Goal: Use online tool/utility: Utilize a website feature to perform a specific function

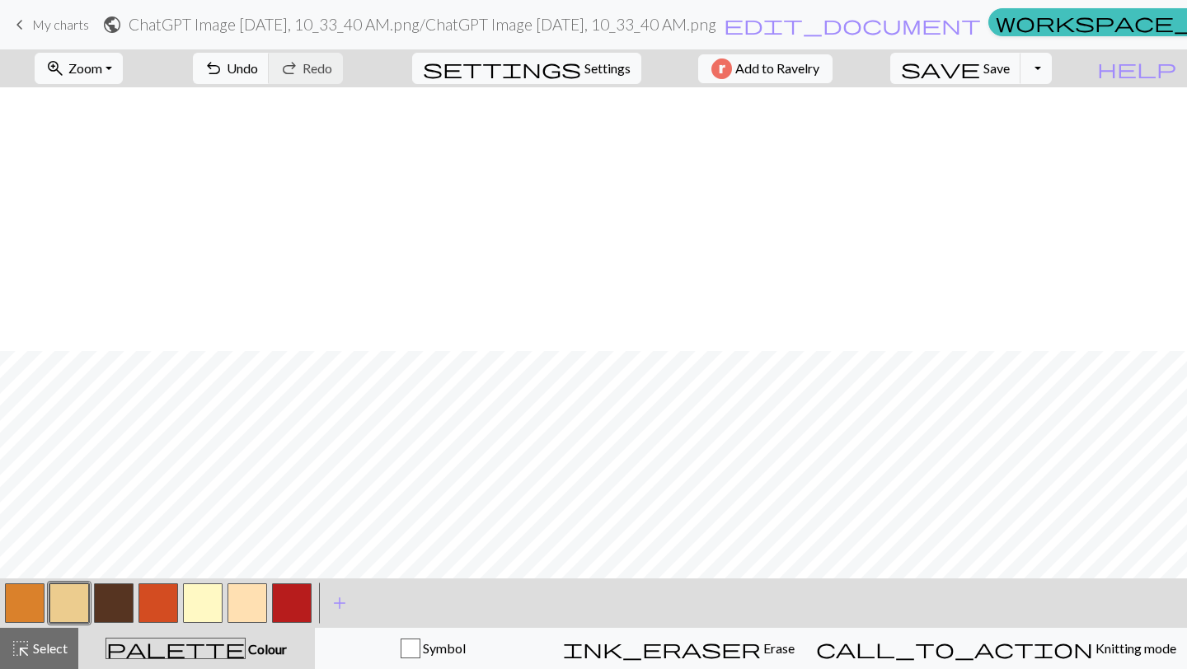
scroll to position [264, 0]
click at [26, 593] on button "button" at bounding box center [25, 604] width 40 height 40
click at [64, 598] on button "button" at bounding box center [69, 604] width 40 height 40
click at [201, 603] on button "button" at bounding box center [203, 604] width 40 height 40
click at [12, 600] on button "button" at bounding box center [25, 604] width 40 height 40
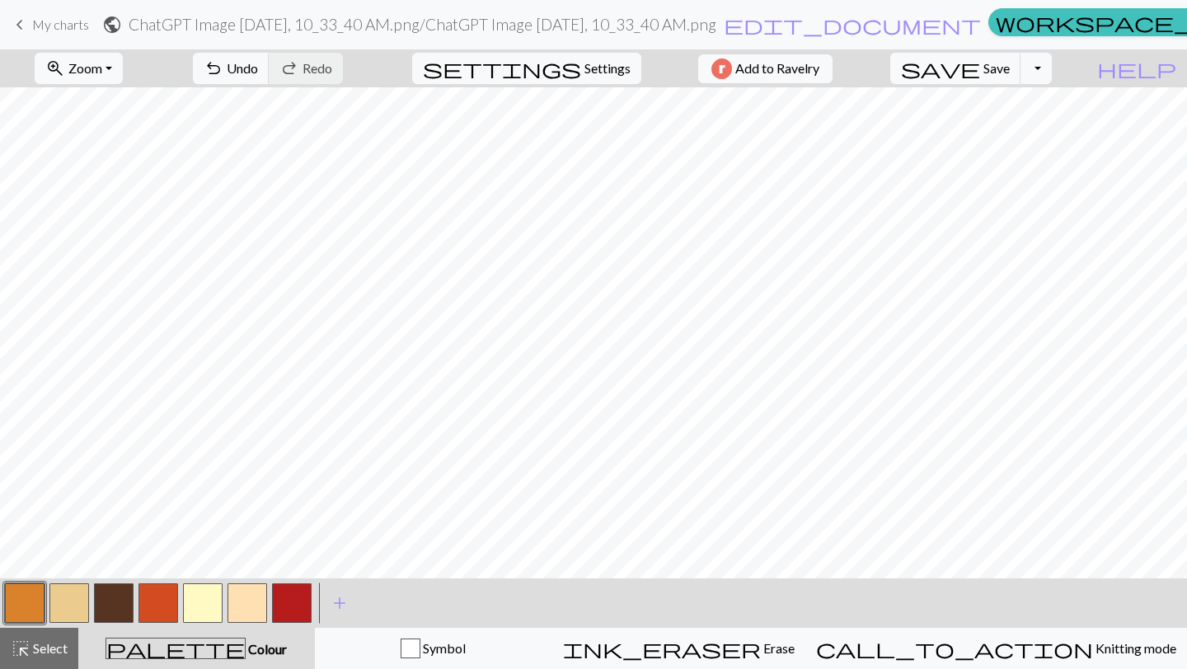
click at [112, 615] on button "button" at bounding box center [114, 604] width 40 height 40
click at [1010, 74] on span "Save" at bounding box center [996, 68] width 26 height 16
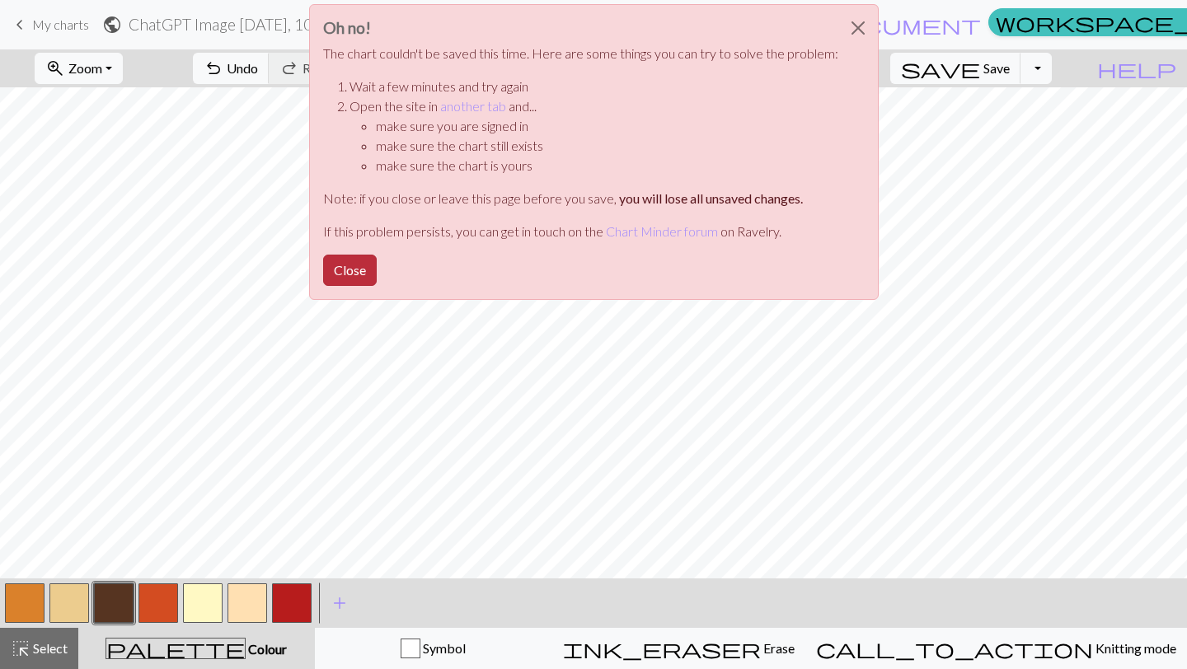
click at [355, 272] on button "Close" at bounding box center [350, 270] width 54 height 31
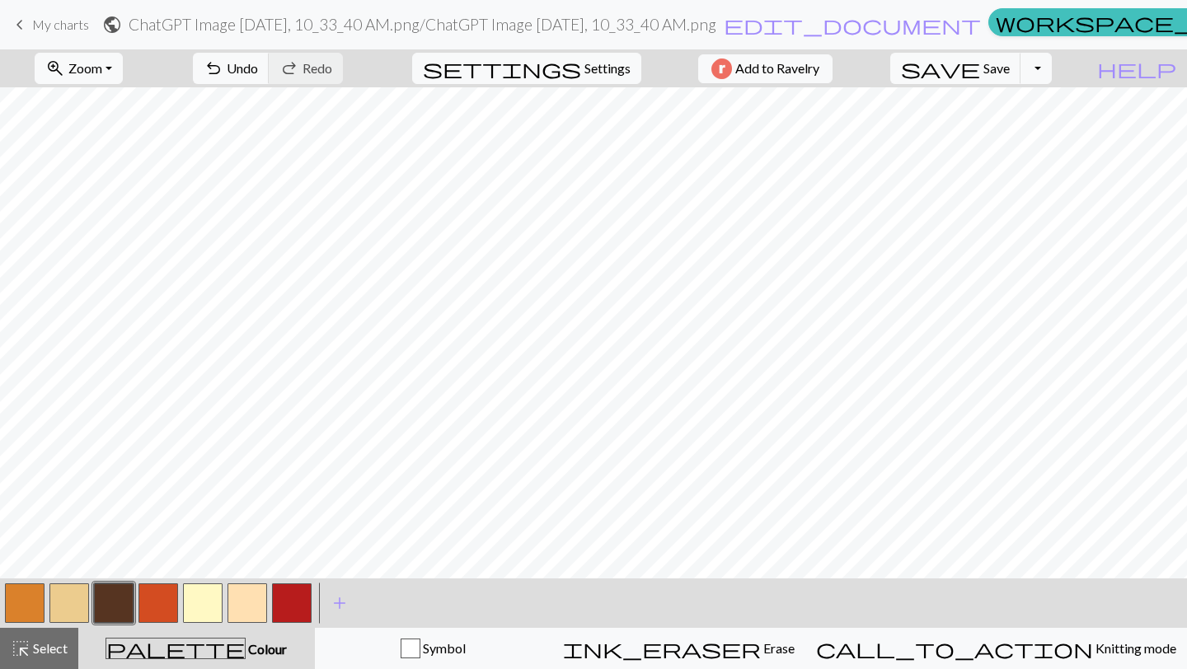
scroll to position [264, 0]
click at [1010, 61] on span "Save" at bounding box center [996, 68] width 26 height 16
click at [107, 599] on button "button" at bounding box center [114, 604] width 40 height 40
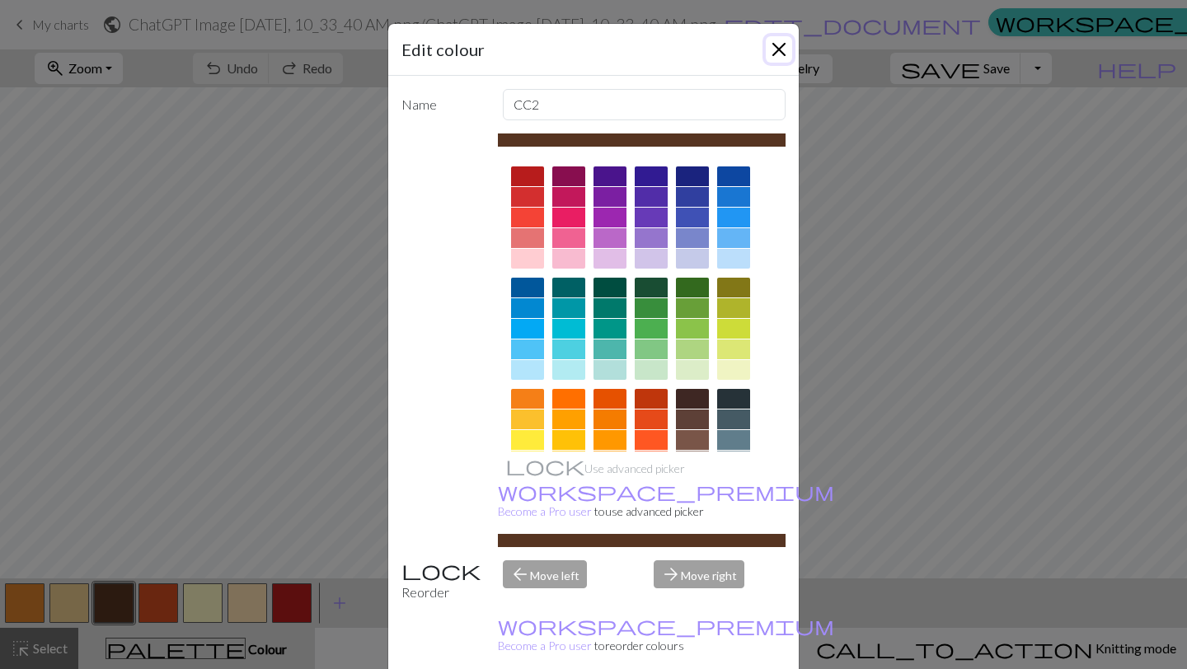
click at [781, 49] on button "Close" at bounding box center [779, 49] width 26 height 26
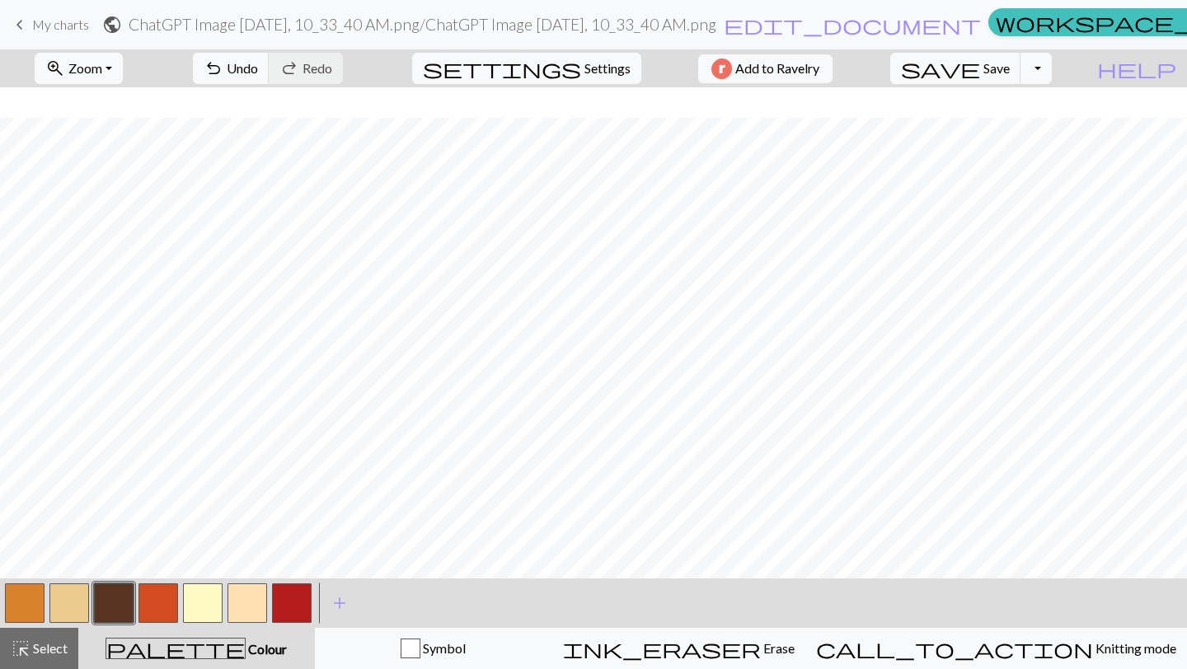
scroll to position [228, 0]
click at [157, 607] on button "button" at bounding box center [158, 604] width 40 height 40
click at [124, 607] on button "button" at bounding box center [114, 604] width 40 height 40
click at [162, 593] on button "button" at bounding box center [158, 604] width 40 height 40
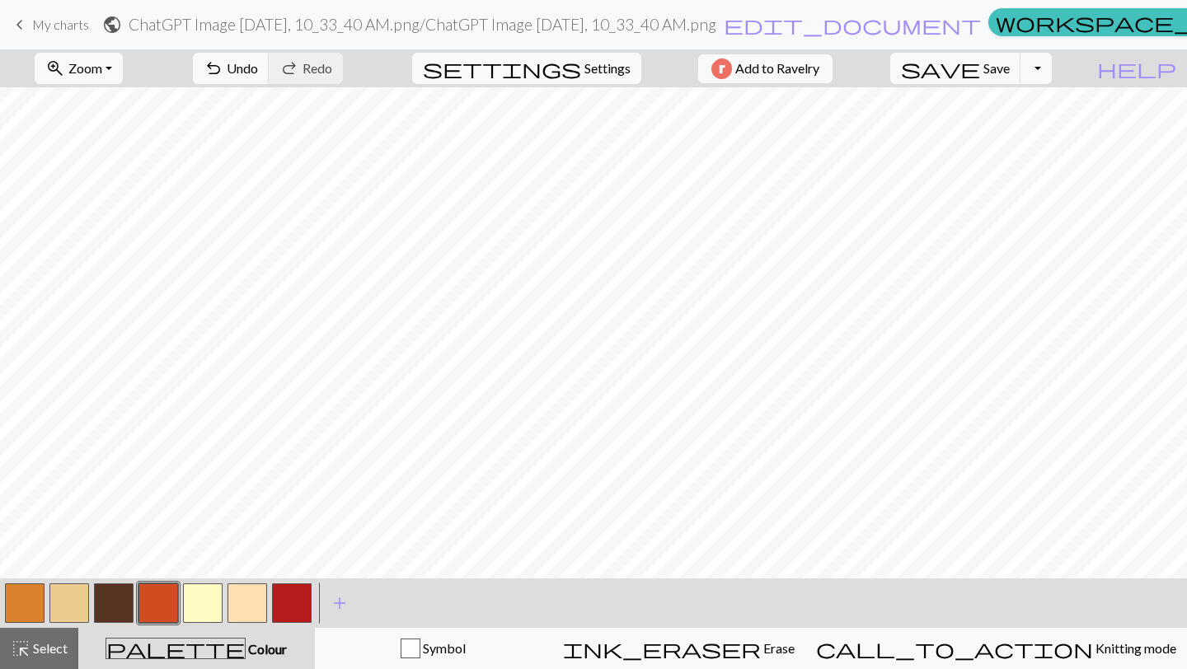
click at [115, 598] on button "button" at bounding box center [114, 604] width 40 height 40
click at [152, 600] on button "button" at bounding box center [158, 604] width 40 height 40
click at [102, 74] on span "Zoom" at bounding box center [85, 68] width 34 height 16
click at [98, 190] on button "50%" at bounding box center [100, 198] width 130 height 26
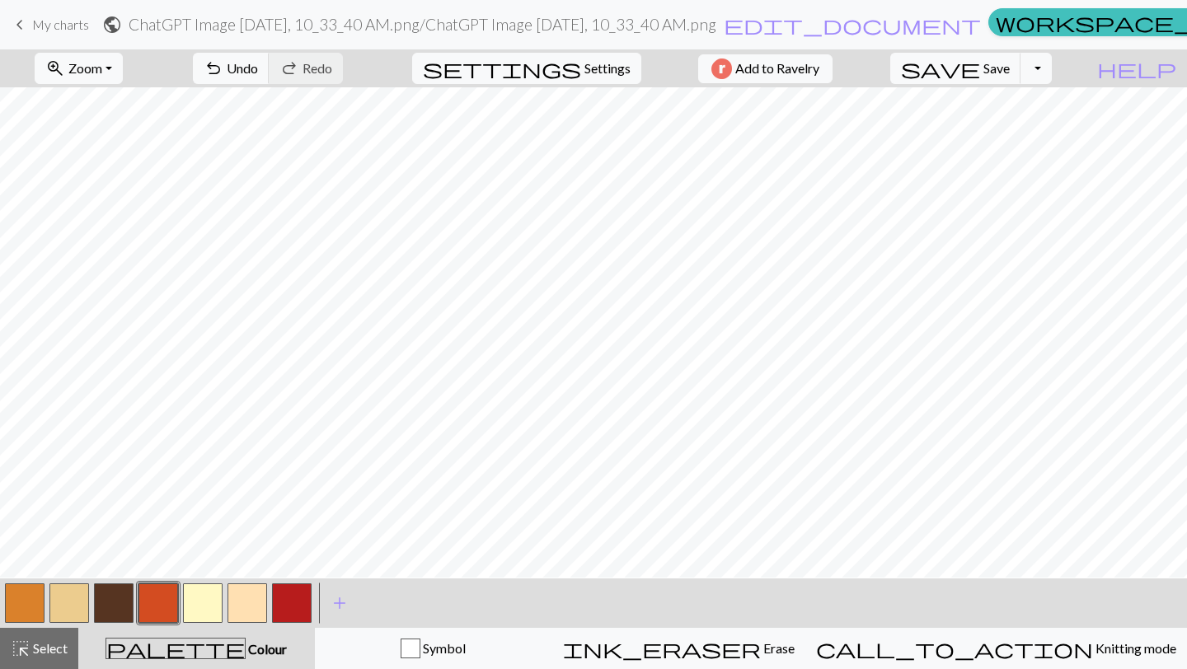
scroll to position [73, 0]
click at [152, 603] on button "button" at bounding box center [158, 604] width 40 height 40
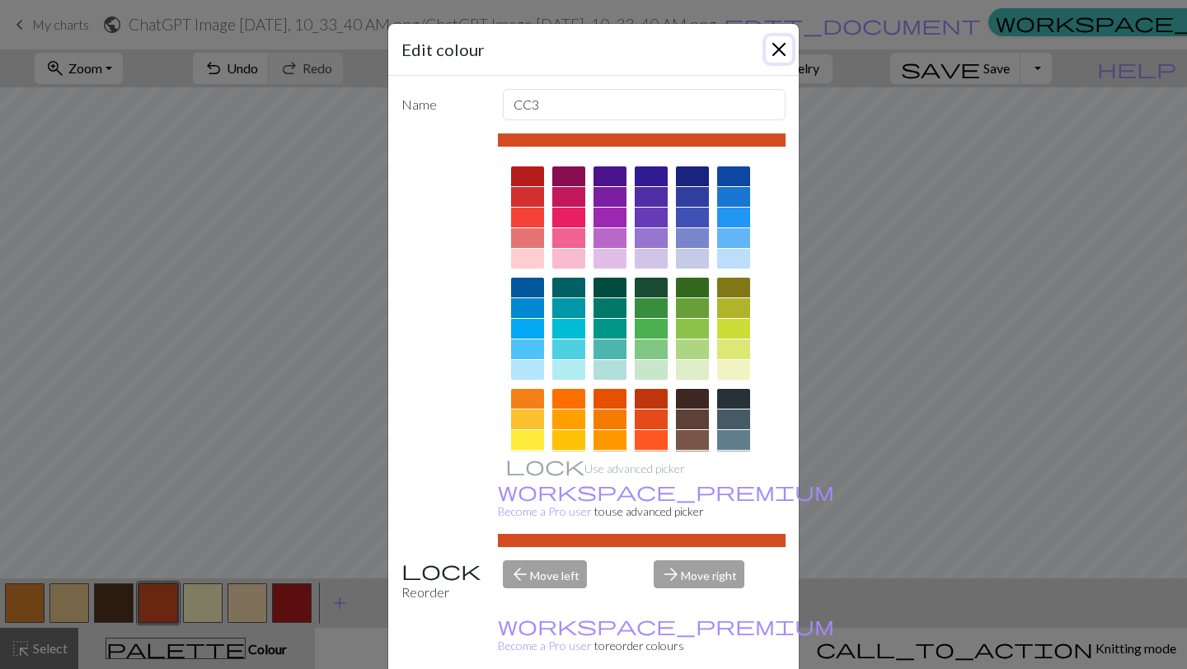
click at [775, 50] on button "Close" at bounding box center [779, 49] width 26 height 26
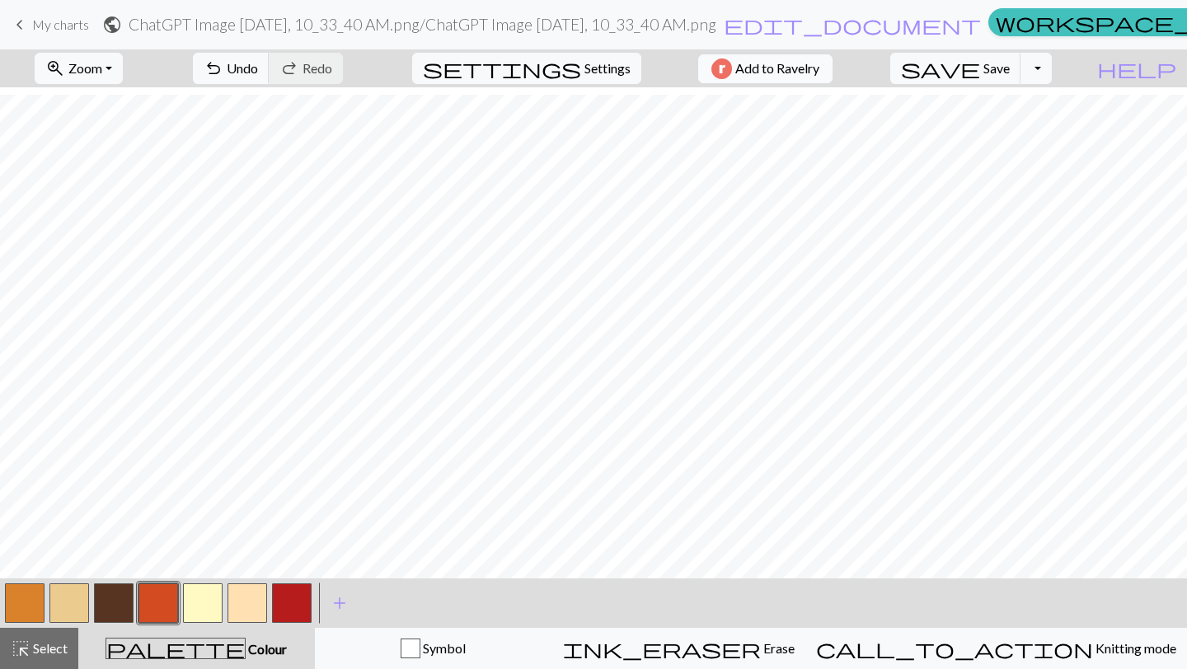
scroll to position [44, 0]
click at [1010, 68] on span "Save" at bounding box center [996, 68] width 26 height 16
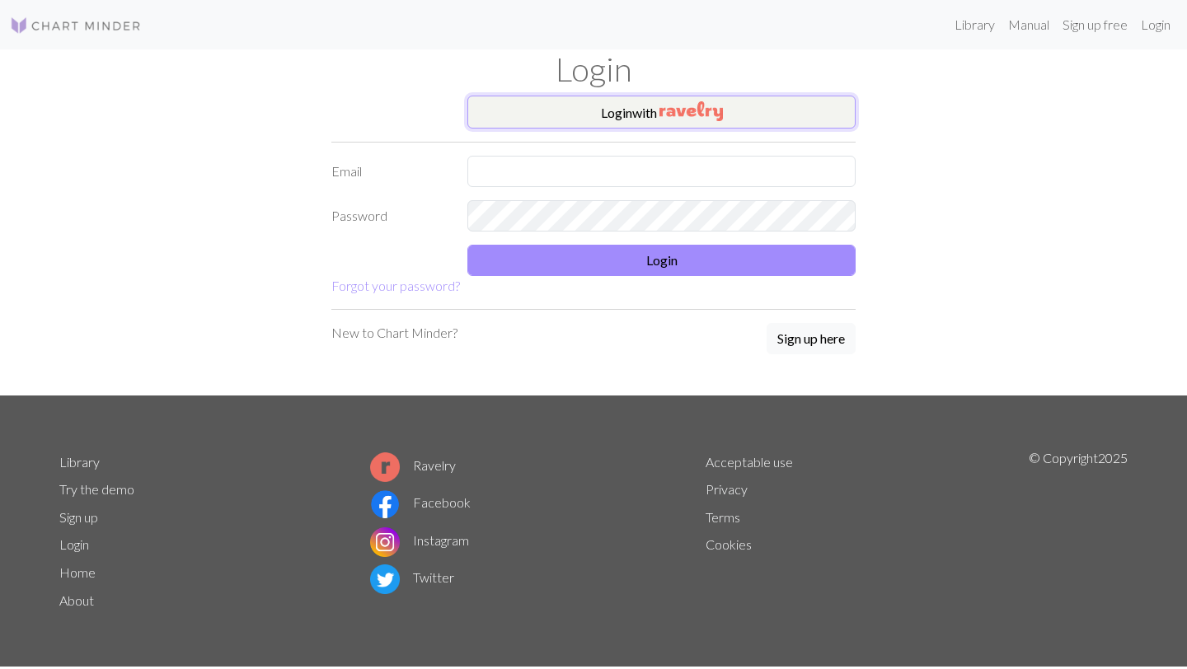
click at [631, 115] on button "Login with" at bounding box center [661, 112] width 388 height 33
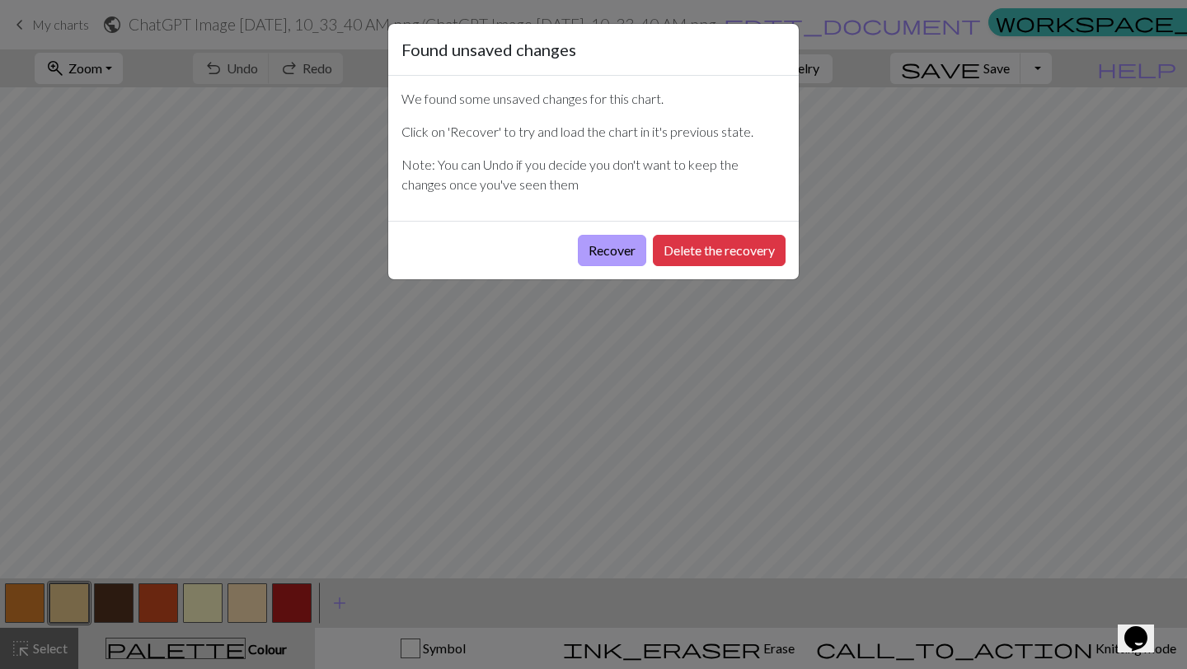
click at [612, 251] on button "Recover" at bounding box center [612, 250] width 68 height 31
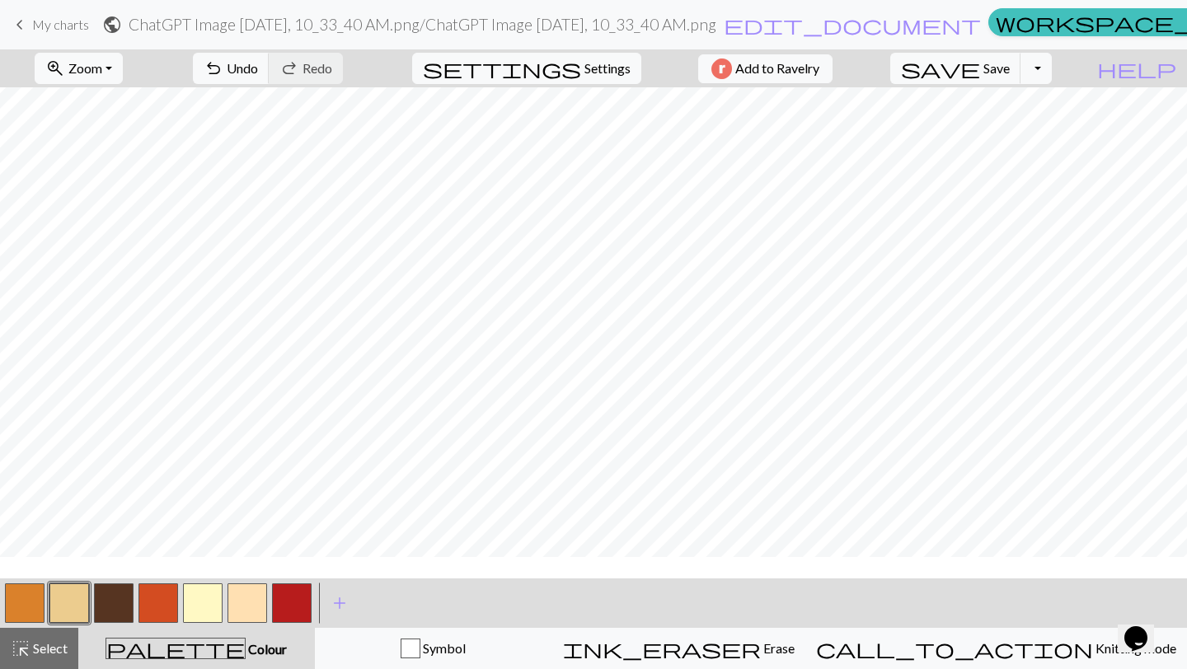
scroll to position [185, 0]
